Goal: Find specific page/section

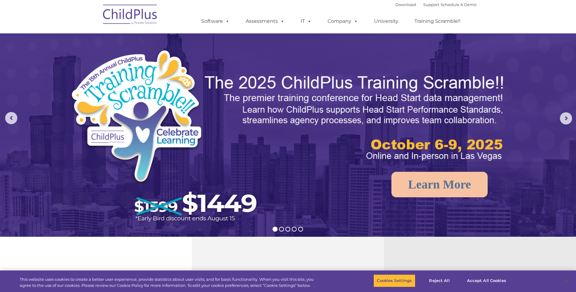
scroll to position [152, 0]
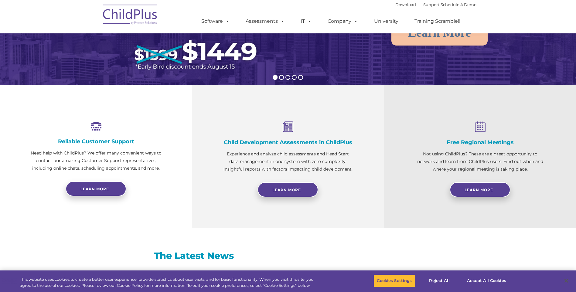
select select "MEDIUM"
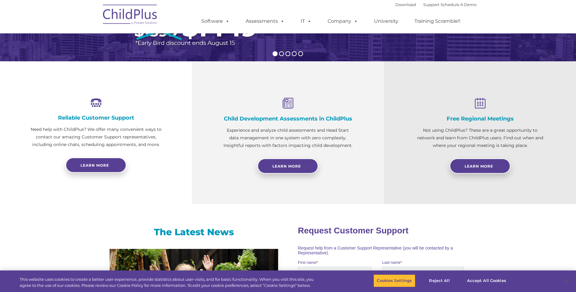
scroll to position [0, 0]
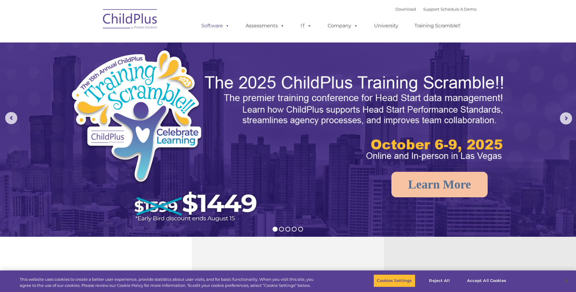
click at [219, 24] on link "Software" at bounding box center [215, 26] width 40 height 12
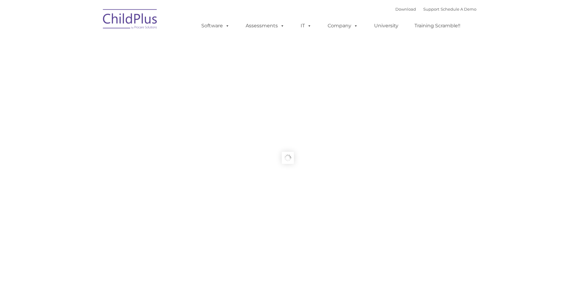
type input ""
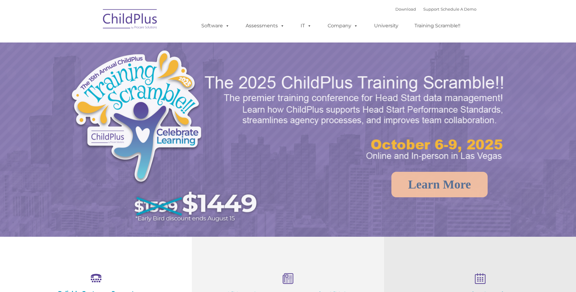
select select "MEDIUM"
